Goal: Check status: Check status

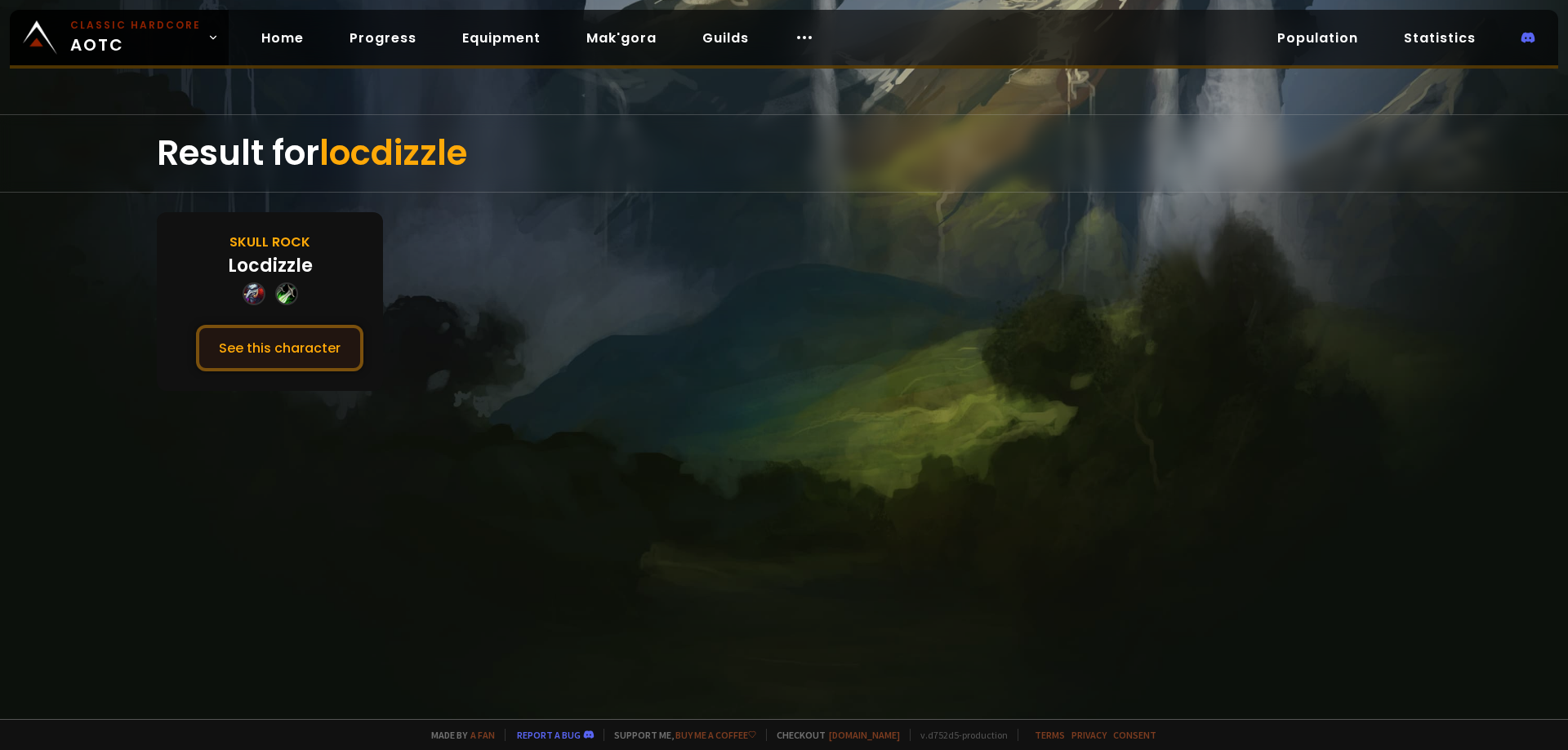
click at [279, 337] on button "See this character" at bounding box center [279, 348] width 167 height 46
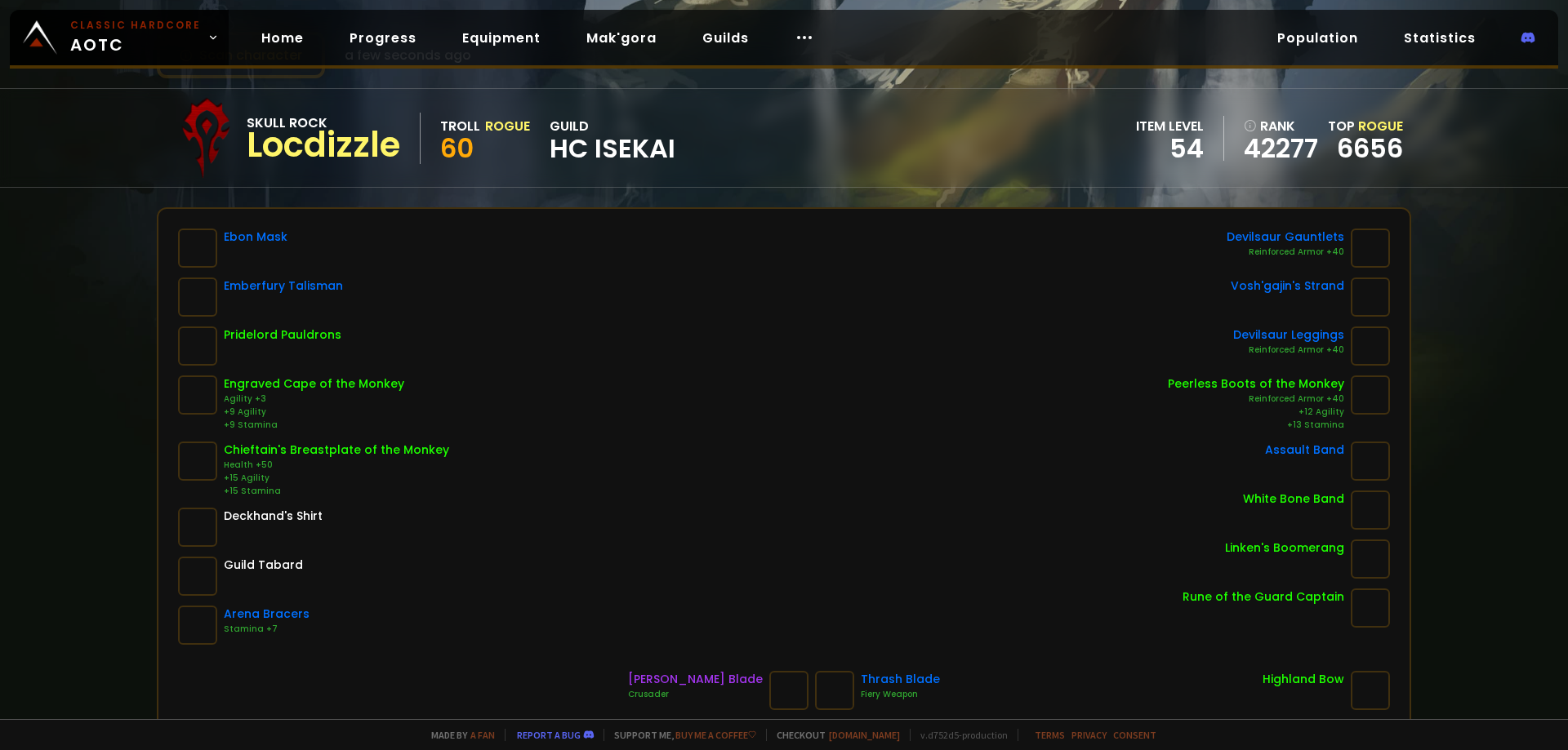
scroll to position [81, 0]
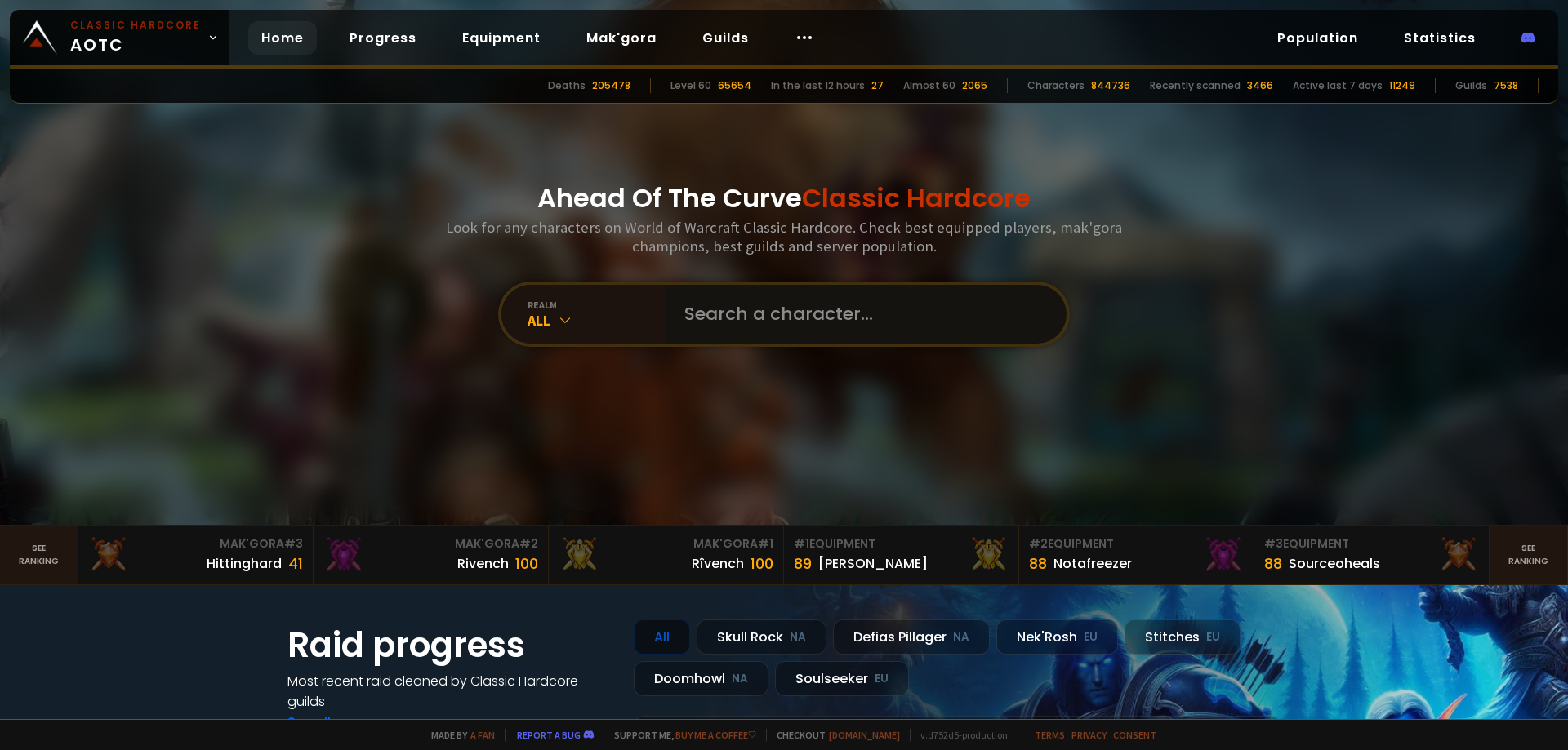
click at [757, 306] on input "text" at bounding box center [861, 314] width 372 height 59
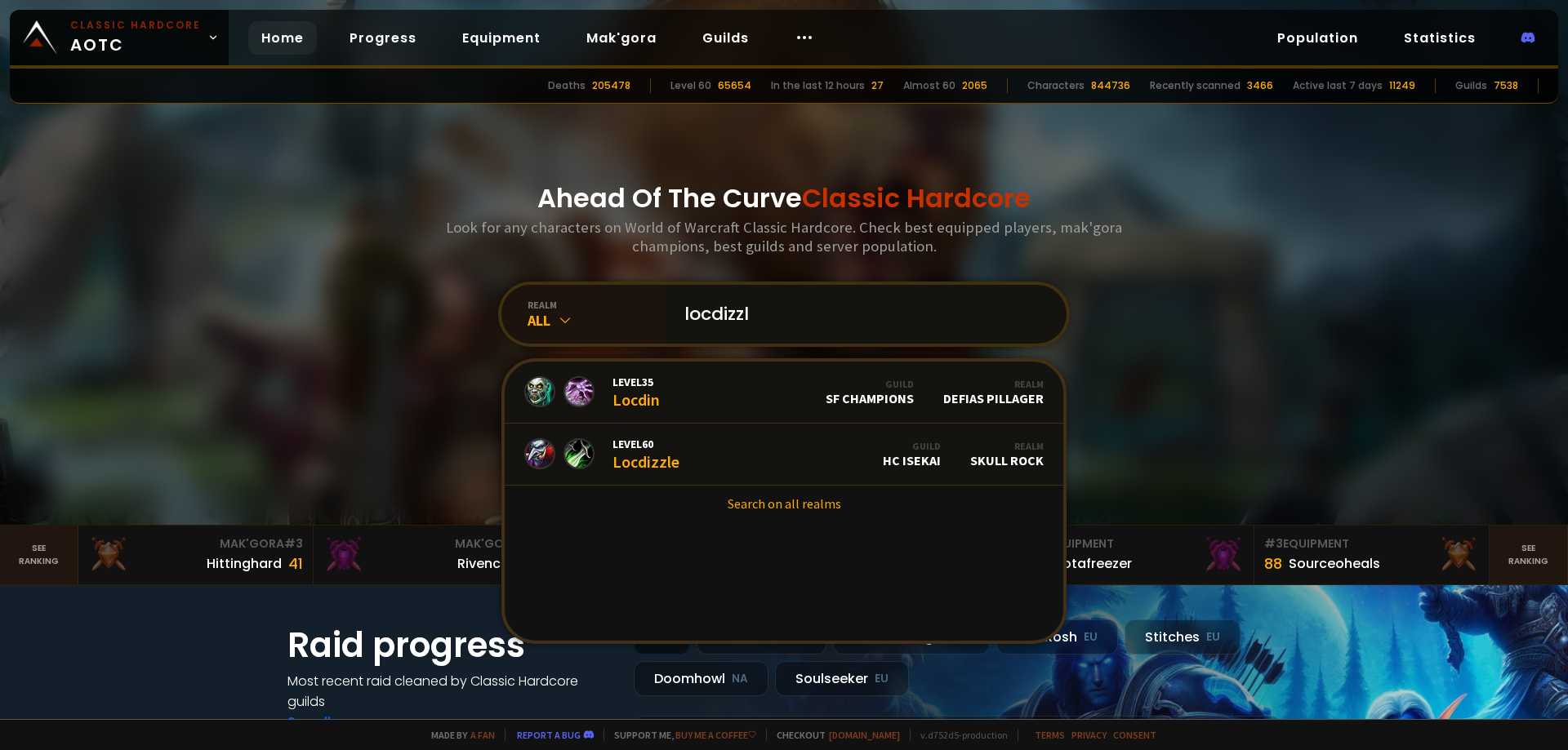
type input "locdizzle"
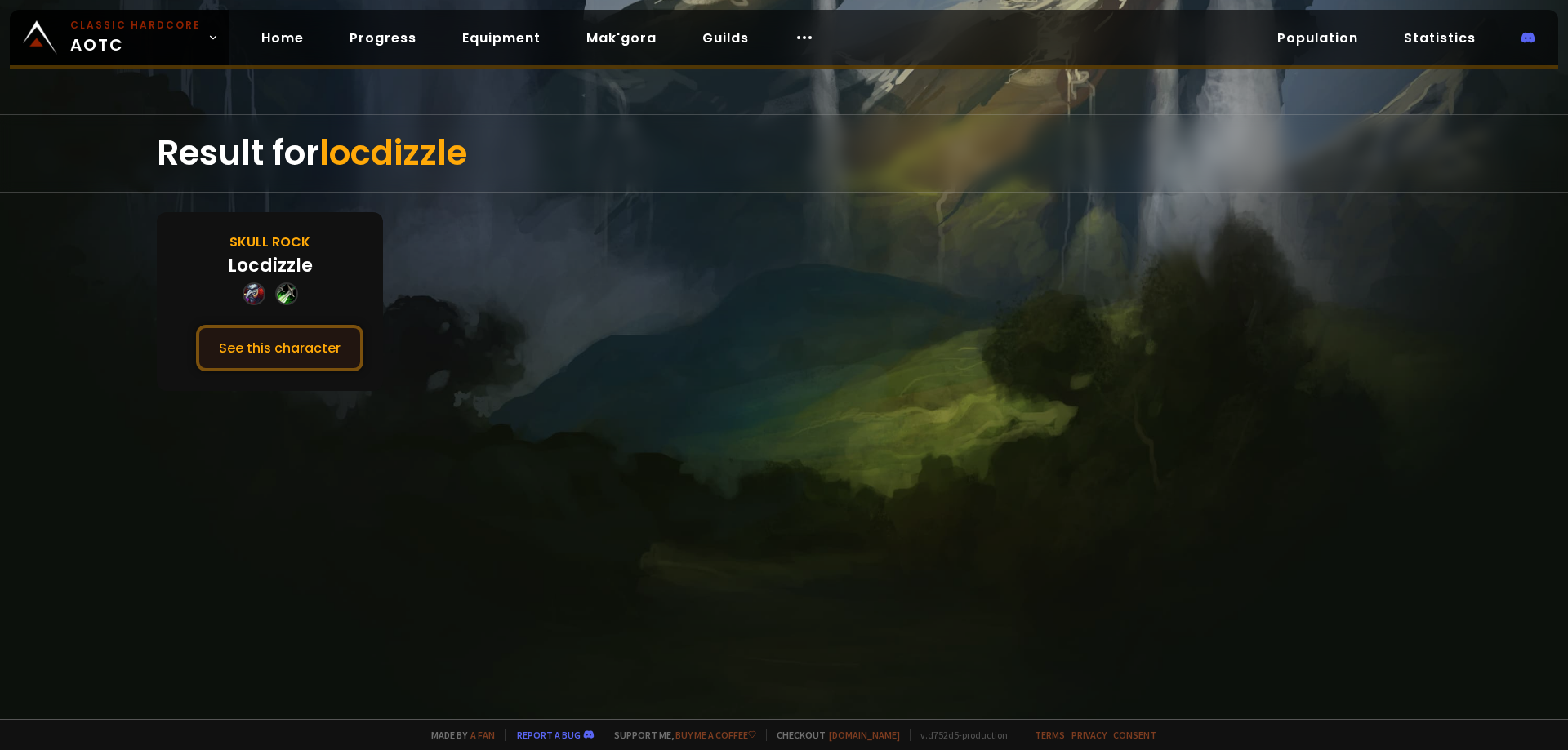
click at [265, 346] on button "See this character" at bounding box center [279, 348] width 167 height 46
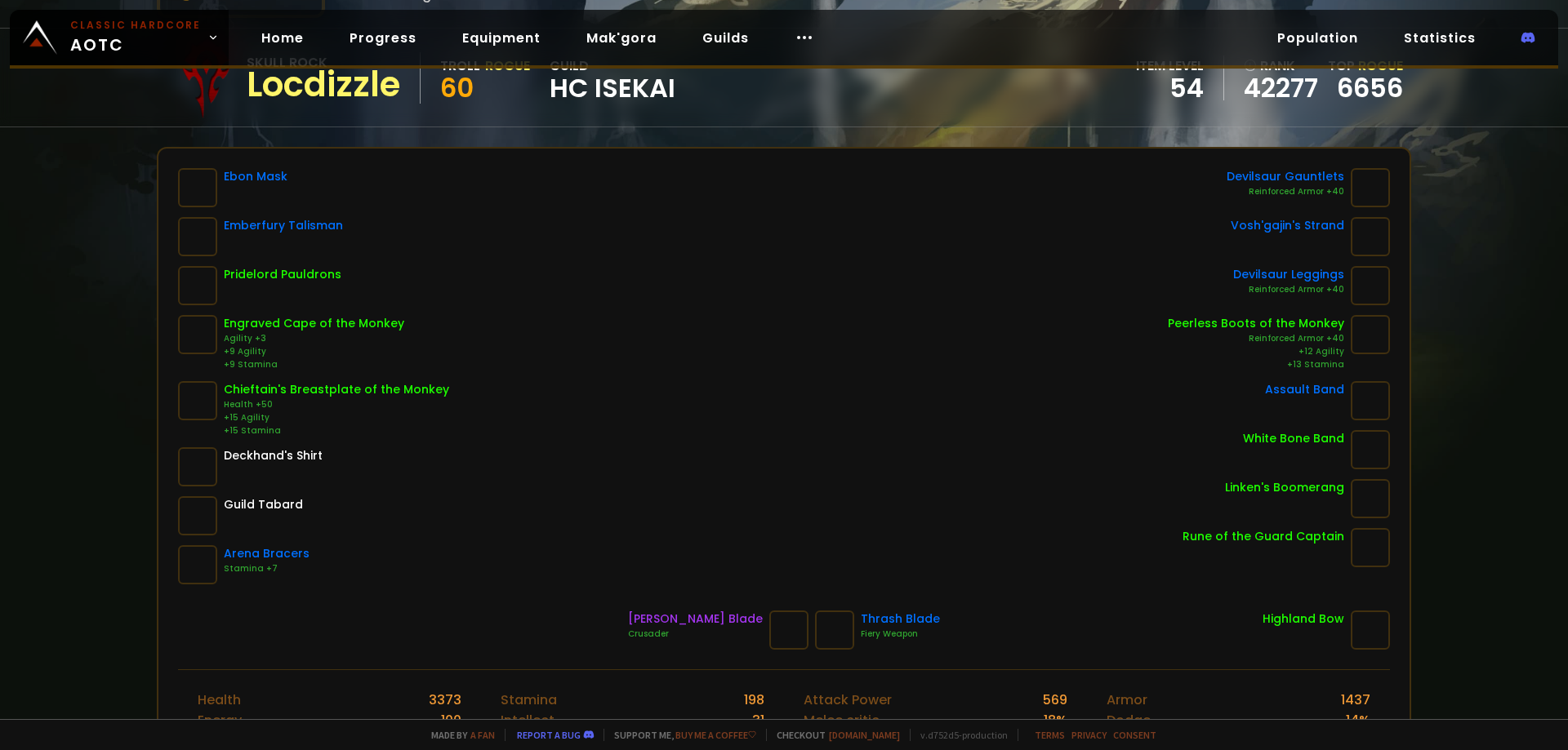
scroll to position [163, 0]
